Goal: Complete application form: Complete application form

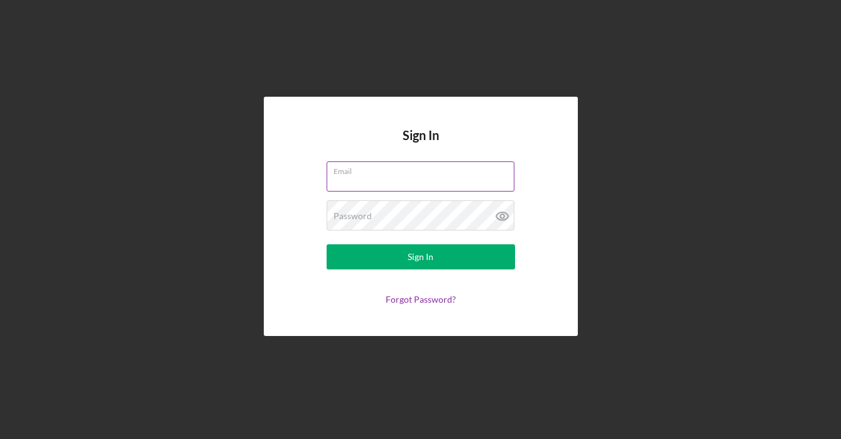
click at [439, 173] on div "Email" at bounding box center [421, 176] width 188 height 31
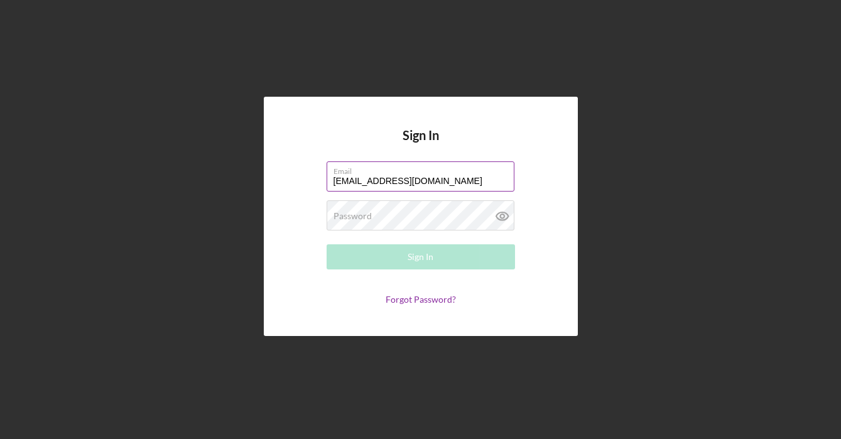
type input "[EMAIL_ADDRESS][DOMAIN_NAME]"
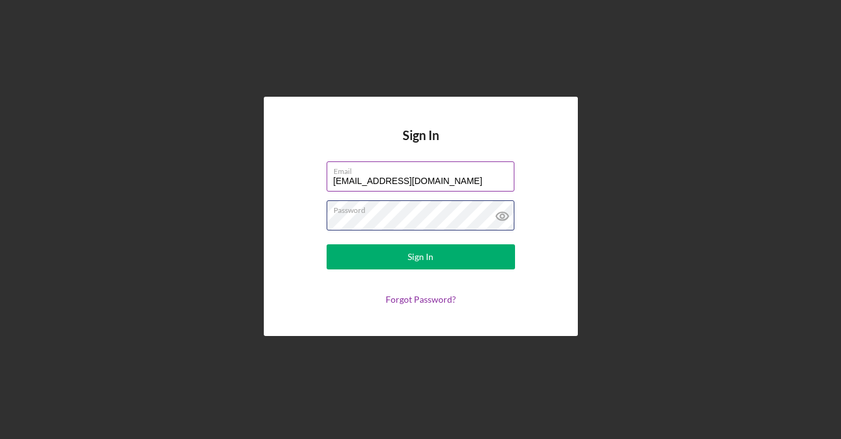
click at [420, 257] on button "Sign In" at bounding box center [421, 256] width 188 height 25
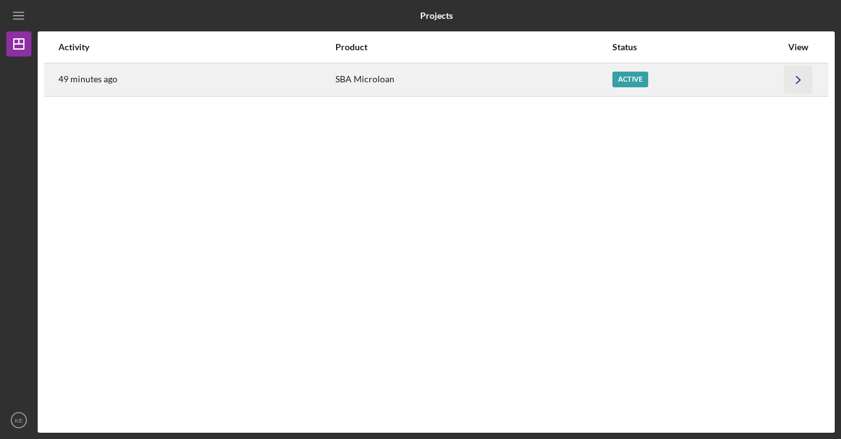
click at [798, 85] on icon "Icon/Navigate" at bounding box center [799, 79] width 28 height 28
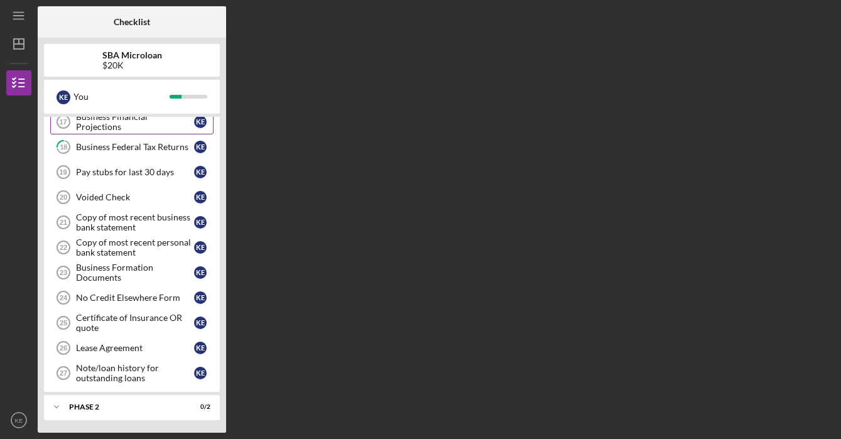
scroll to position [435, 0]
click at [16, 42] on icon "Icon/Dashboard" at bounding box center [18, 43] width 31 height 31
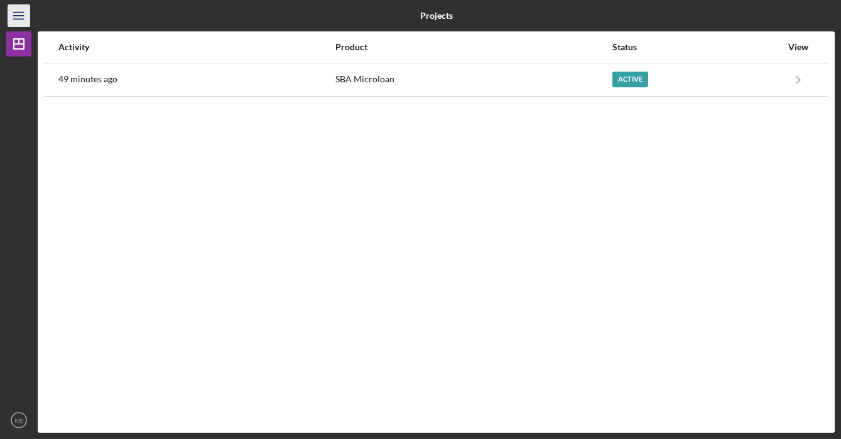
click at [17, 14] on icon "Icon/Menu" at bounding box center [19, 16] width 28 height 28
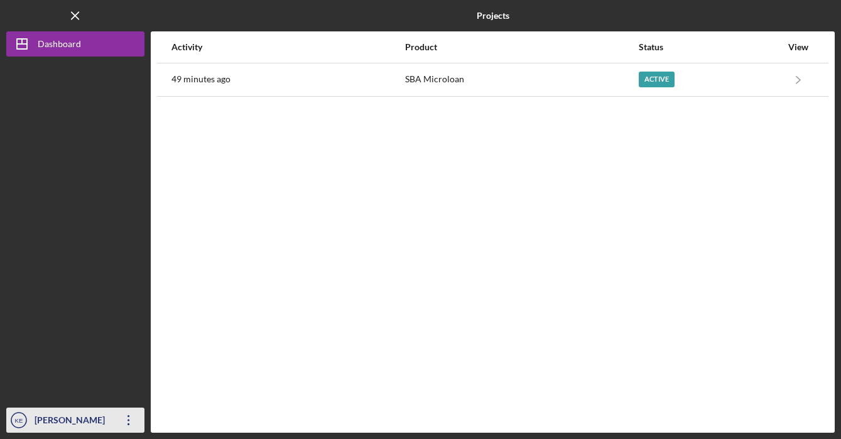
click at [128, 422] on icon "Icon/Overflow" at bounding box center [128, 420] width 31 height 31
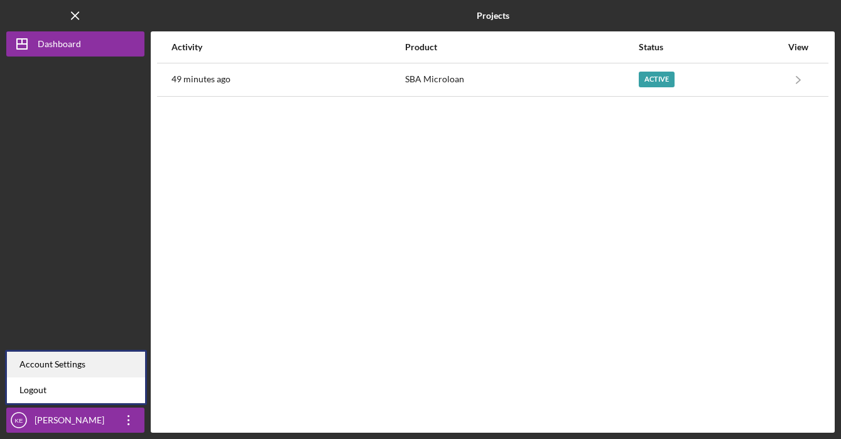
click at [101, 373] on div "Account Settings" at bounding box center [76, 365] width 138 height 26
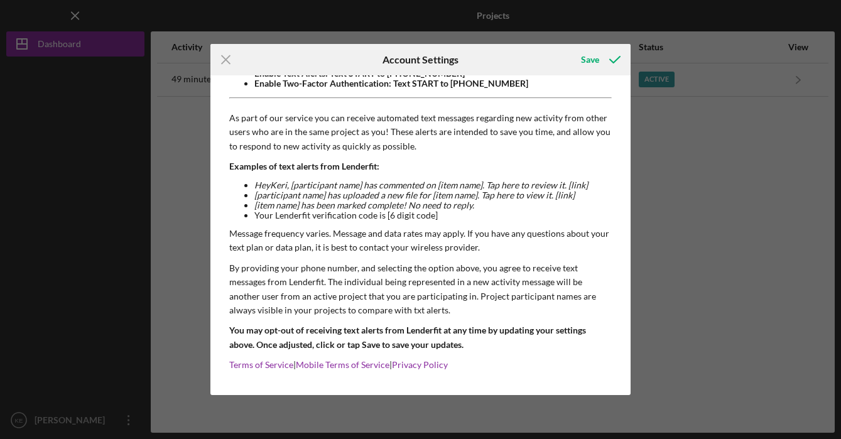
scroll to position [118, 0]
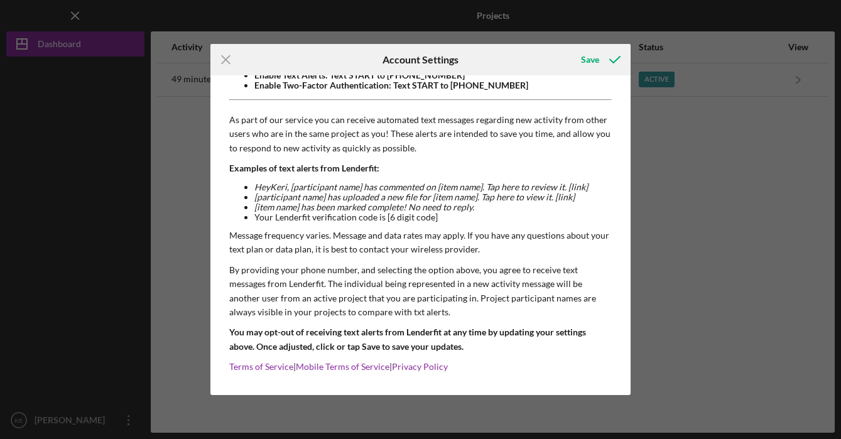
click at [731, 281] on div "Icon/Menu Close Account Settings Save Email Address thesocial734@gmail.com Chan…" at bounding box center [420, 219] width 841 height 439
click at [221, 59] on icon "Icon/Menu Close" at bounding box center [225, 59] width 31 height 31
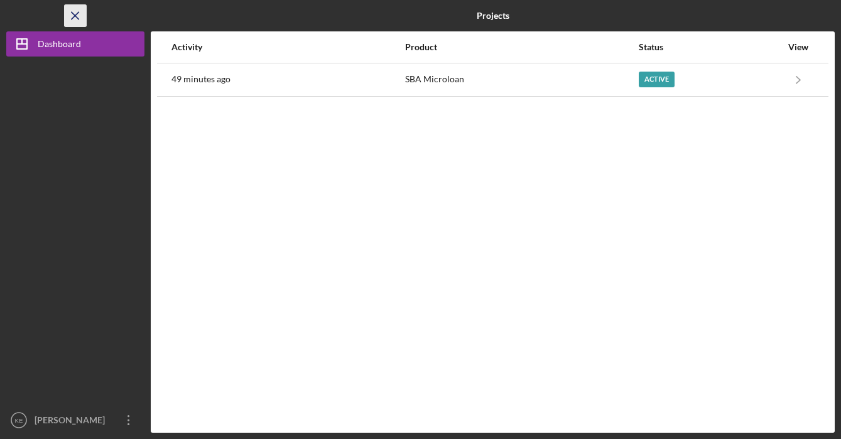
click at [72, 8] on icon "Icon/Menu Close" at bounding box center [76, 16] width 28 height 28
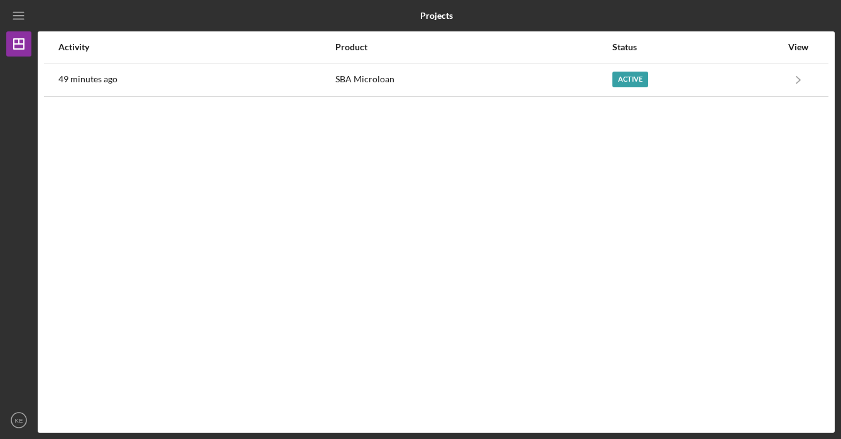
click at [364, 276] on div "Activity Product Status View 49 minutes ago SBA Microloan Active Icon/Navigate …" at bounding box center [436, 231] width 797 height 401
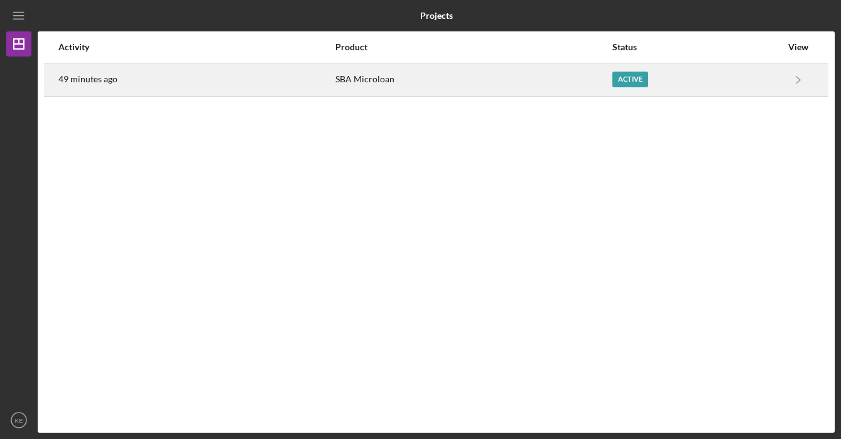
click at [719, 74] on div "Active" at bounding box center [697, 79] width 169 height 31
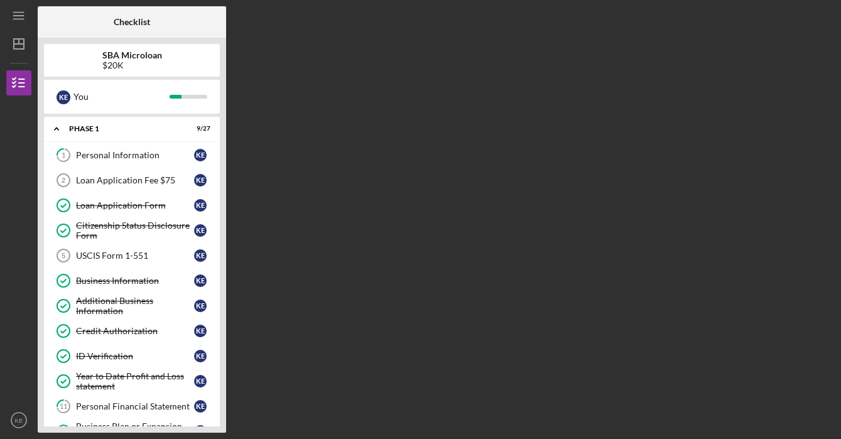
click at [493, 281] on div "Checklist SBA Microloan $20K K E You Icon/Expander Phase 1 9 / 27 1 Personal In…" at bounding box center [436, 219] width 797 height 427
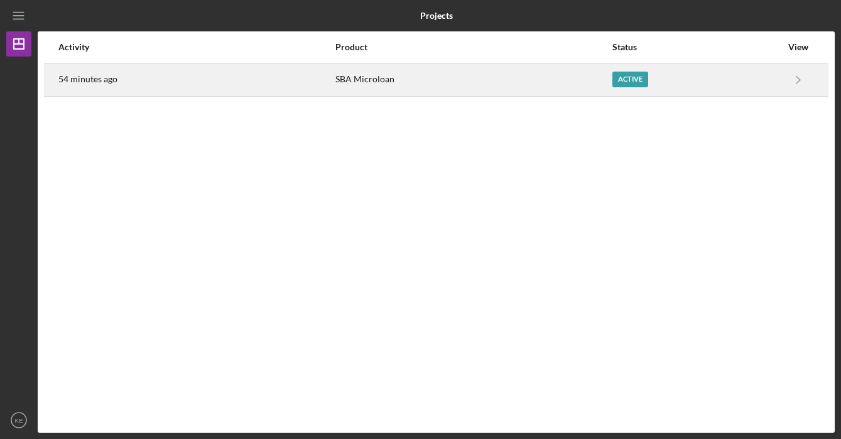
click at [751, 82] on div "Active" at bounding box center [697, 79] width 169 height 31
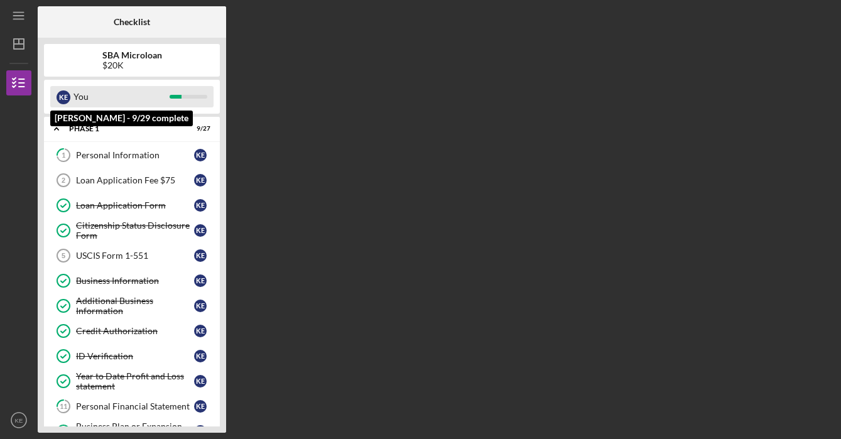
click at [108, 100] on div "You" at bounding box center [122, 96] width 96 height 21
click at [82, 99] on div "You" at bounding box center [122, 96] width 96 height 21
click at [58, 92] on div "K E" at bounding box center [64, 96] width 14 height 21
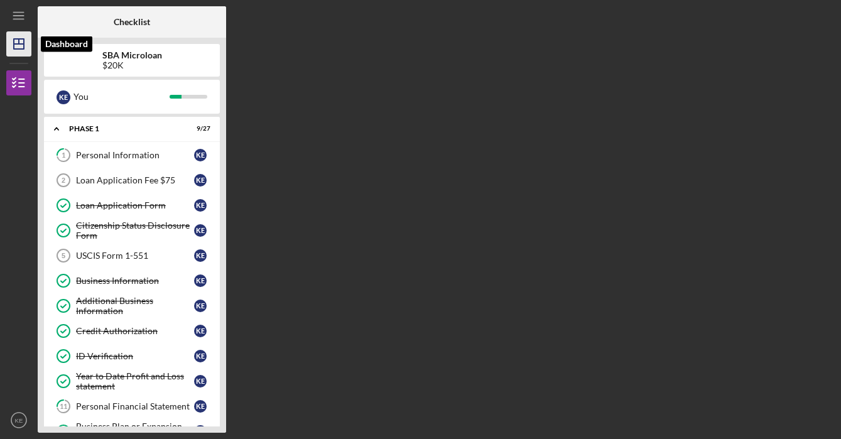
click at [19, 45] on icon "Icon/Dashboard" at bounding box center [18, 43] width 31 height 31
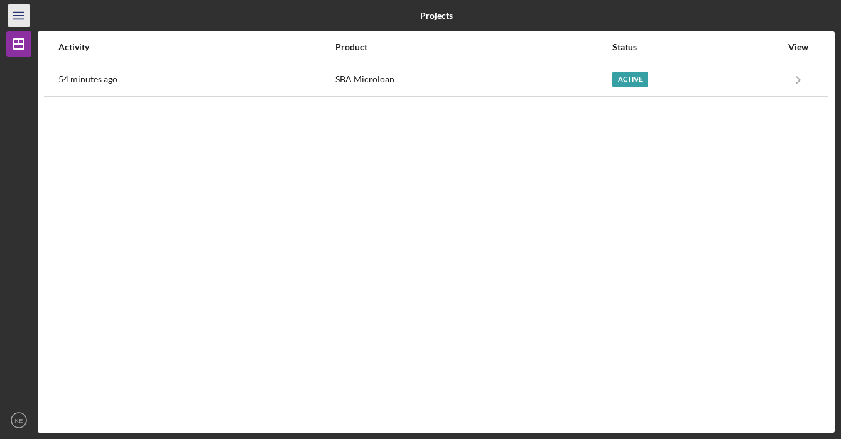
click at [19, 21] on icon "Icon/Menu" at bounding box center [19, 16] width 28 height 28
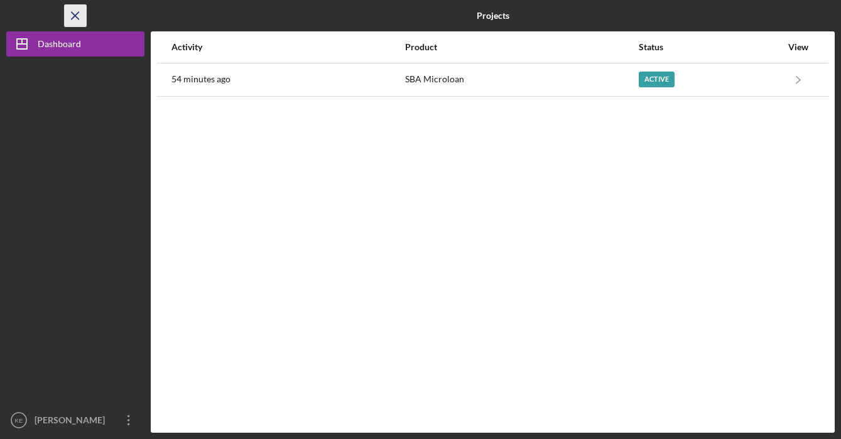
click at [74, 21] on icon "Icon/Menu Close" at bounding box center [76, 16] width 28 height 28
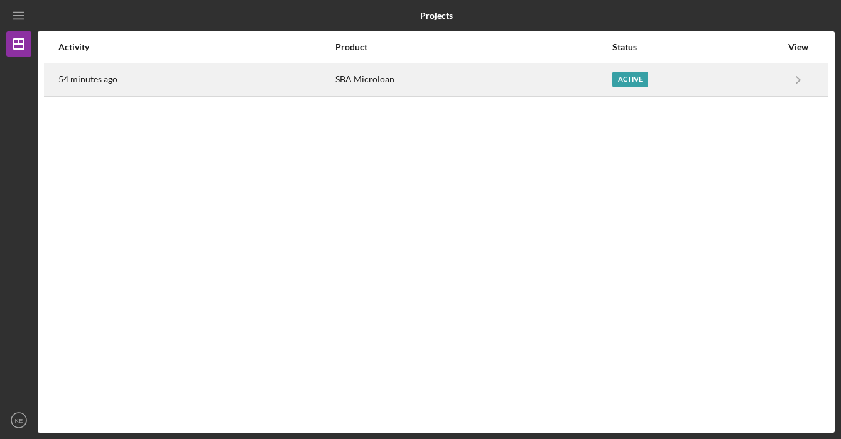
click at [814, 90] on td "Icon/Navigate SBA Microloan Icon/Navigate" at bounding box center [798, 79] width 33 height 33
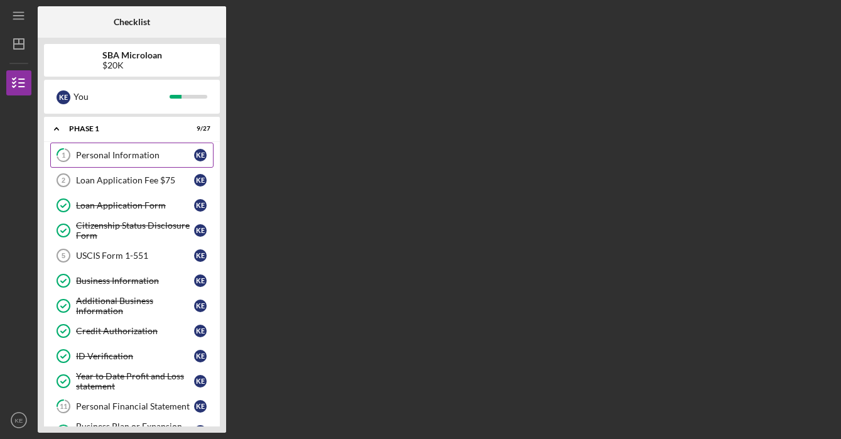
click at [169, 150] on div "Personal Information" at bounding box center [135, 155] width 118 height 10
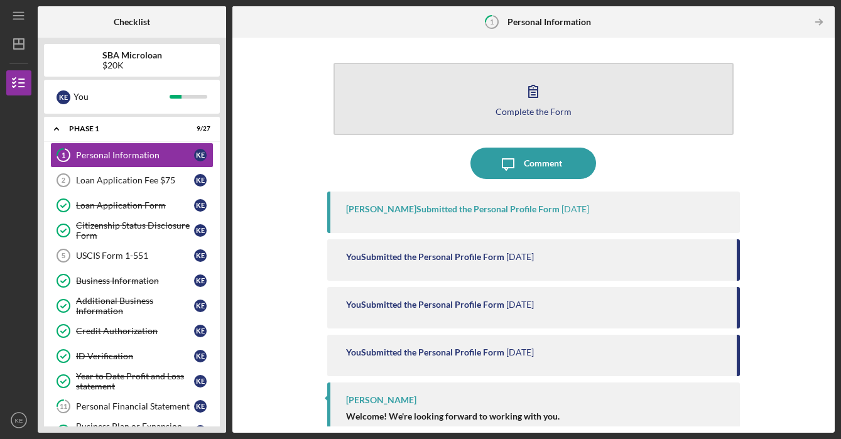
click at [533, 95] on icon "button" at bounding box center [533, 91] width 9 height 12
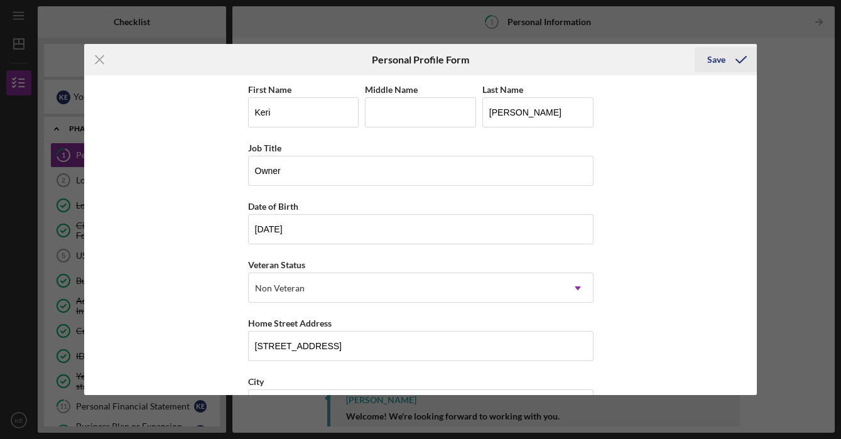
click at [721, 59] on div "Save" at bounding box center [716, 59] width 18 height 25
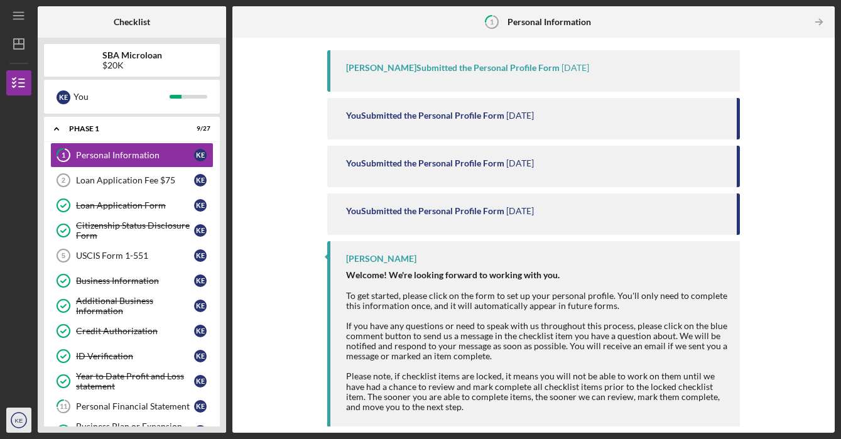
click at [18, 424] on text "KE" at bounding box center [19, 420] width 8 height 7
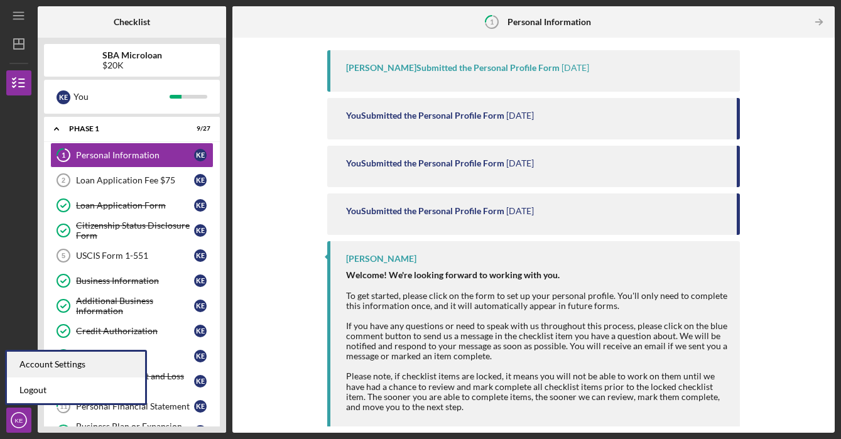
click at [45, 359] on div "Account Settings" at bounding box center [76, 365] width 138 height 26
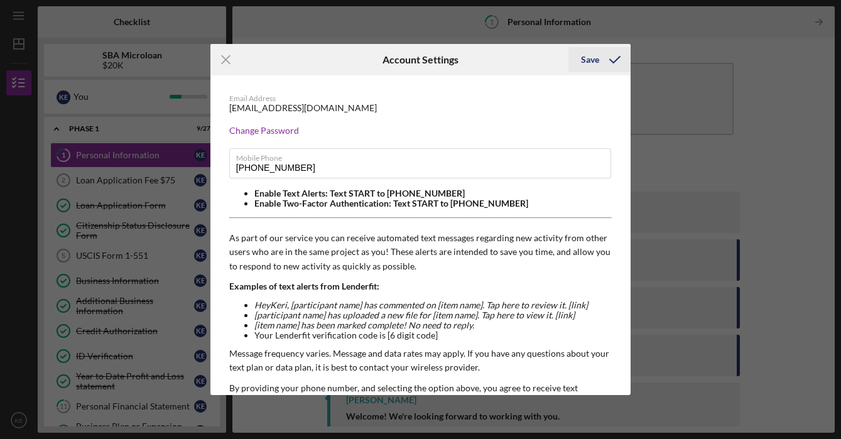
click at [613, 53] on icon "submit" at bounding box center [614, 59] width 31 height 31
click at [227, 53] on icon "Icon/Menu Close" at bounding box center [225, 59] width 31 height 31
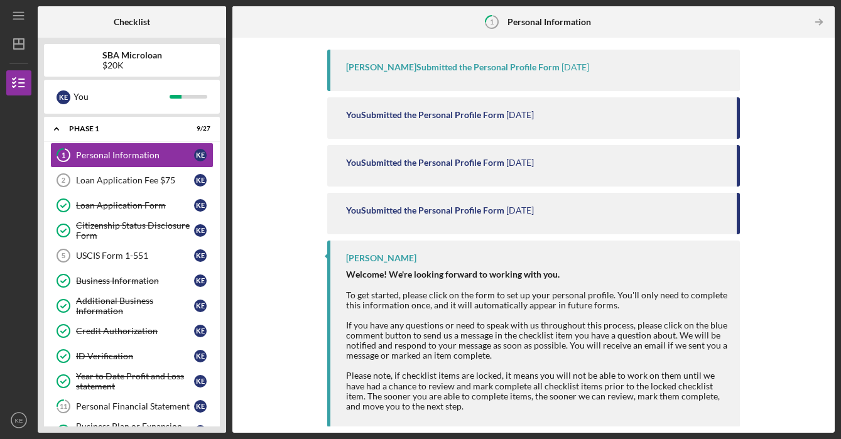
scroll to position [141, 0]
click at [14, 20] on icon "Icon/Menu" at bounding box center [19, 16] width 28 height 28
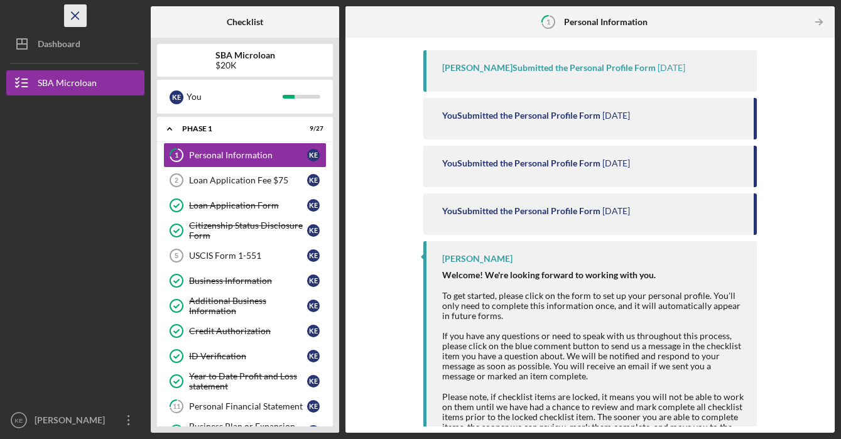
click at [74, 14] on icon "Icon/Menu Close" at bounding box center [76, 16] width 28 height 28
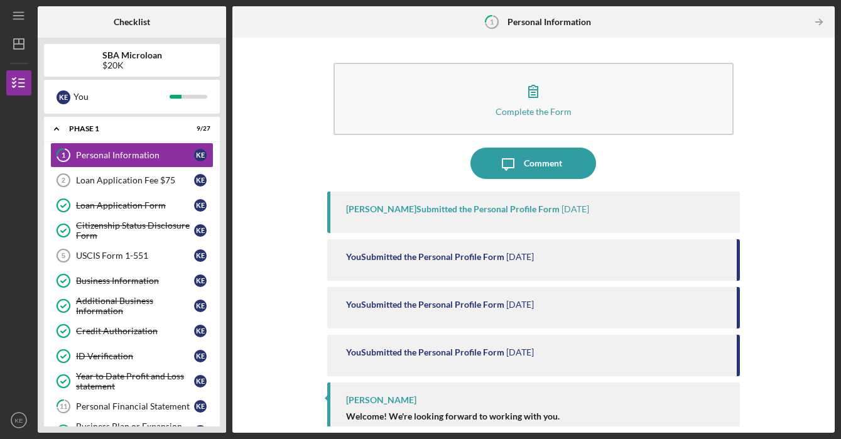
scroll to position [0, 0]
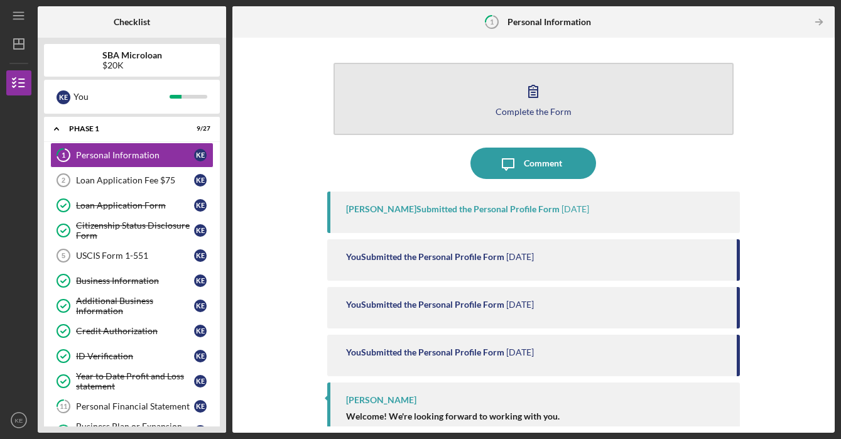
click at [523, 104] on icon "button" at bounding box center [533, 90] width 31 height 31
